Goal: Book appointment/travel/reservation

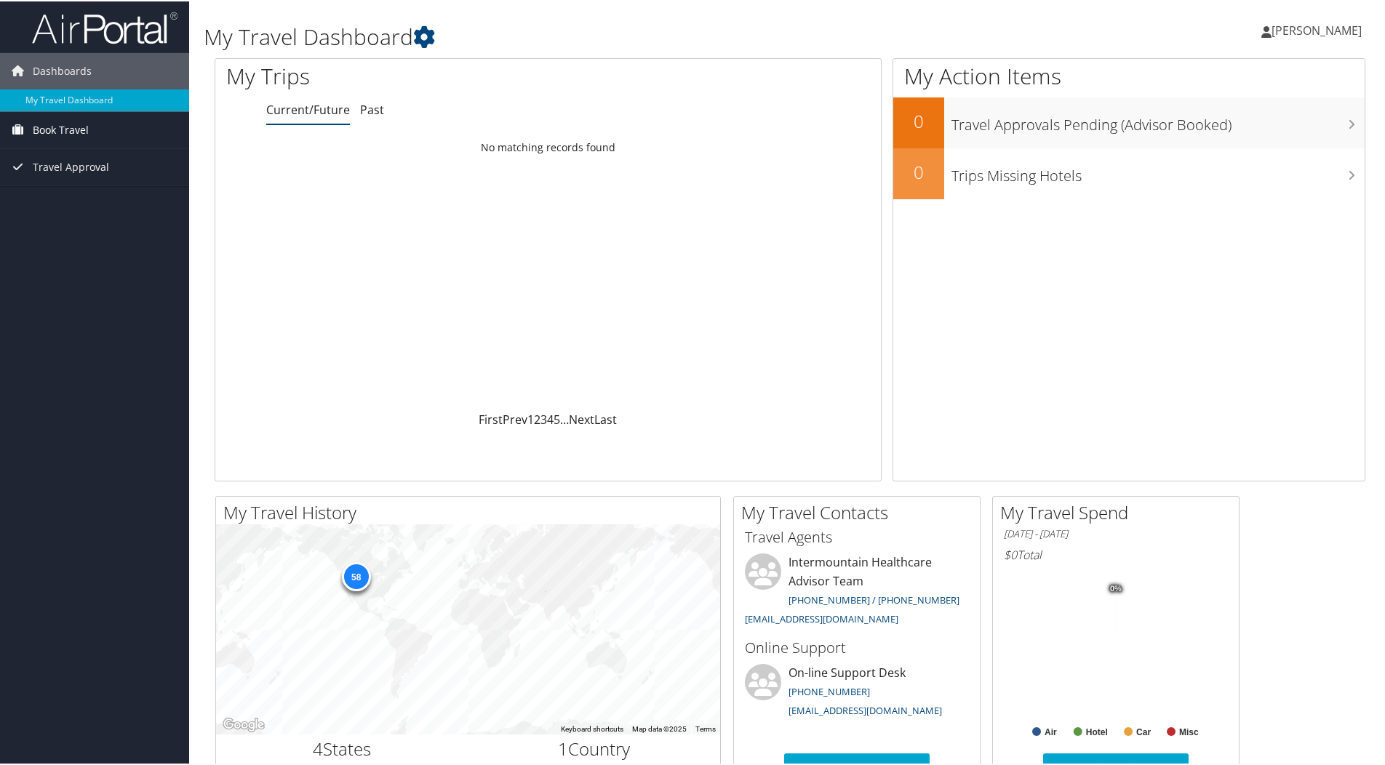
click at [47, 126] on span "Book Travel" at bounding box center [61, 129] width 56 height 36
click at [62, 177] on link "Book/Manage Online Trips" at bounding box center [94, 180] width 189 height 22
